Goal: Find contact information: Find contact information

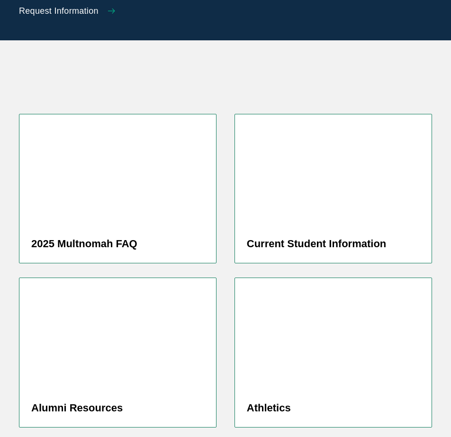
scroll to position [2429, 0]
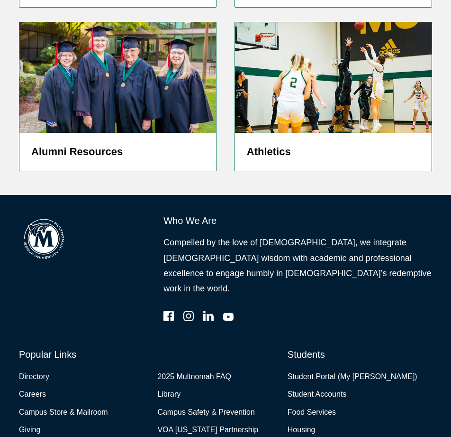
drag, startPoint x: 332, startPoint y: 136, endPoint x: 281, endPoint y: 340, distance: 209.6
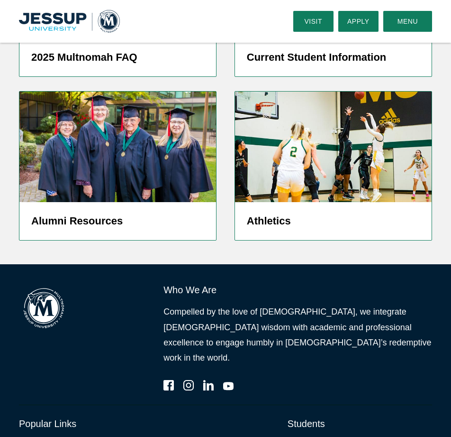
drag, startPoint x: 195, startPoint y: 346, endPoint x: 197, endPoint y: 289, distance: 57.4
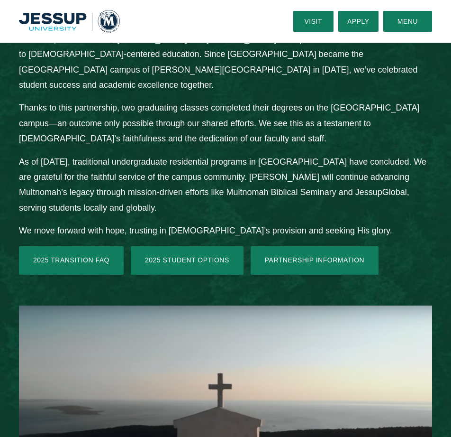
scroll to position [0, 0]
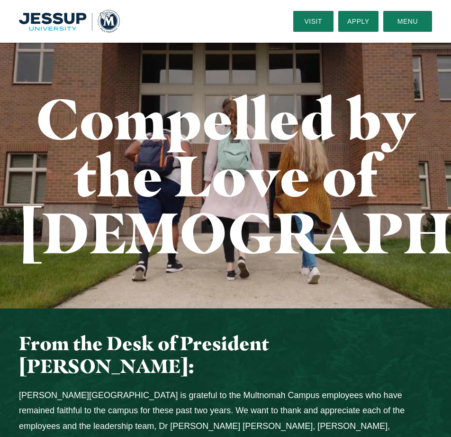
drag, startPoint x: 252, startPoint y: 348, endPoint x: 237, endPoint y: 85, distance: 263.1
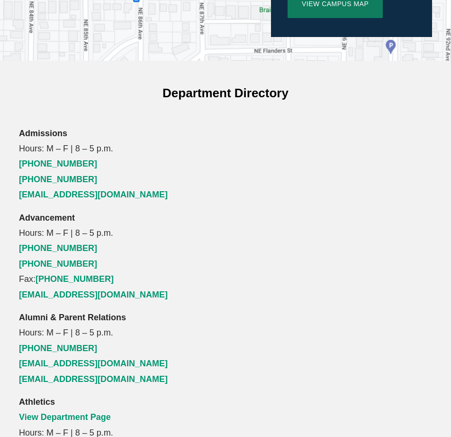
drag, startPoint x: 278, startPoint y: 161, endPoint x: 276, endPoint y: 180, distance: 19.5
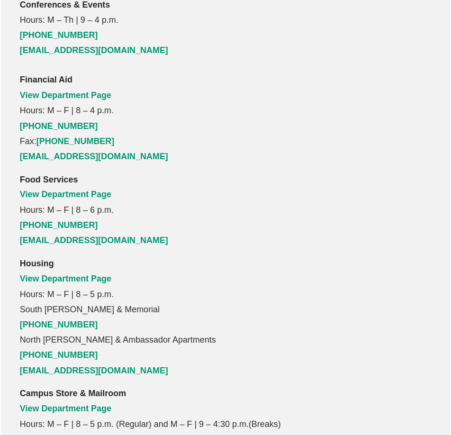
scroll to position [1218, 0]
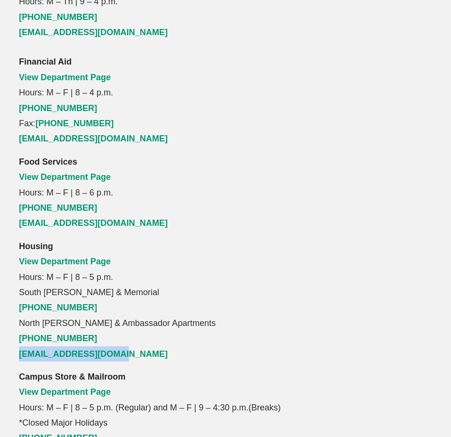
drag, startPoint x: 128, startPoint y: 311, endPoint x: 18, endPoint y: 308, distance: 110.5
click at [18, 308] on div "Financial Aid View Department Page Hours: M – F | 8 – 4 p.m. [PHONE_NUMBER] Fax…" at bounding box center [225, 349] width 431 height 591
copy link "[EMAIL_ADDRESS][DOMAIN_NAME]"
click at [55, 246] on p "Housing View Department Page Hours: M – F | 8 – 5 p.m. [GEOGRAPHIC_DATA][PERSON…" at bounding box center [225, 300] width 413 height 123
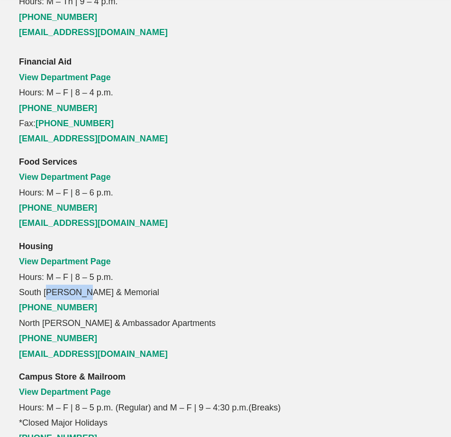
click at [55, 246] on p "Housing View Department Page Hours: M – F | 8 – 5 p.m. [GEOGRAPHIC_DATA][PERSON…" at bounding box center [225, 300] width 413 height 123
copy p "[PERSON_NAME]"
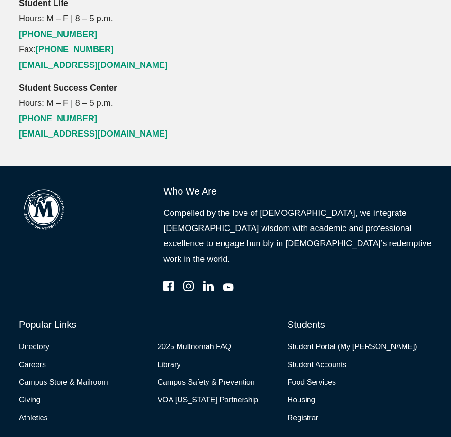
scroll to position [2350, 0]
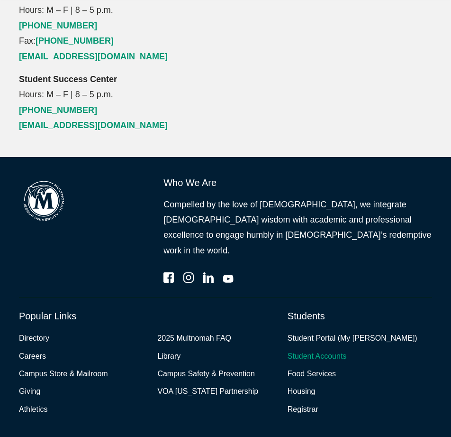
click at [320, 349] on link "Student Accounts" at bounding box center [317, 356] width 59 height 14
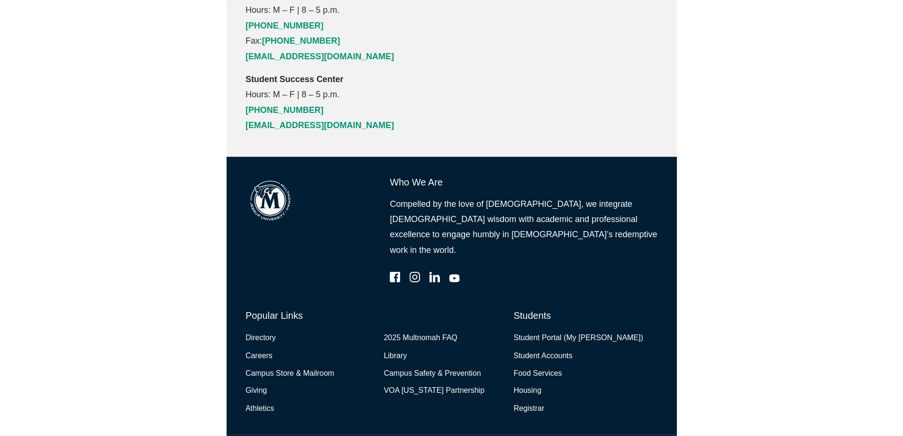
scroll to position [1110, 0]
